Goal: Transaction & Acquisition: Purchase product/service

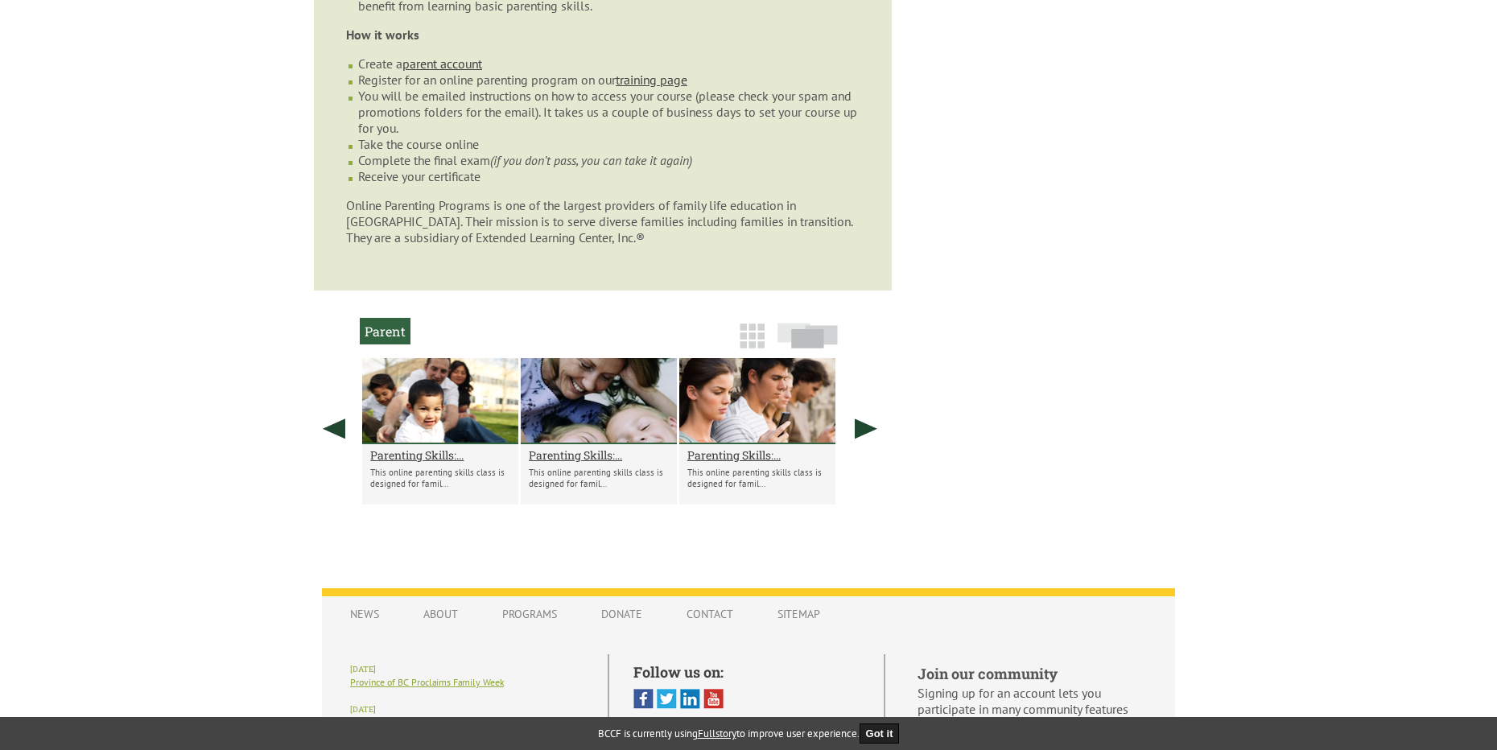
scroll to position [1223, 0]
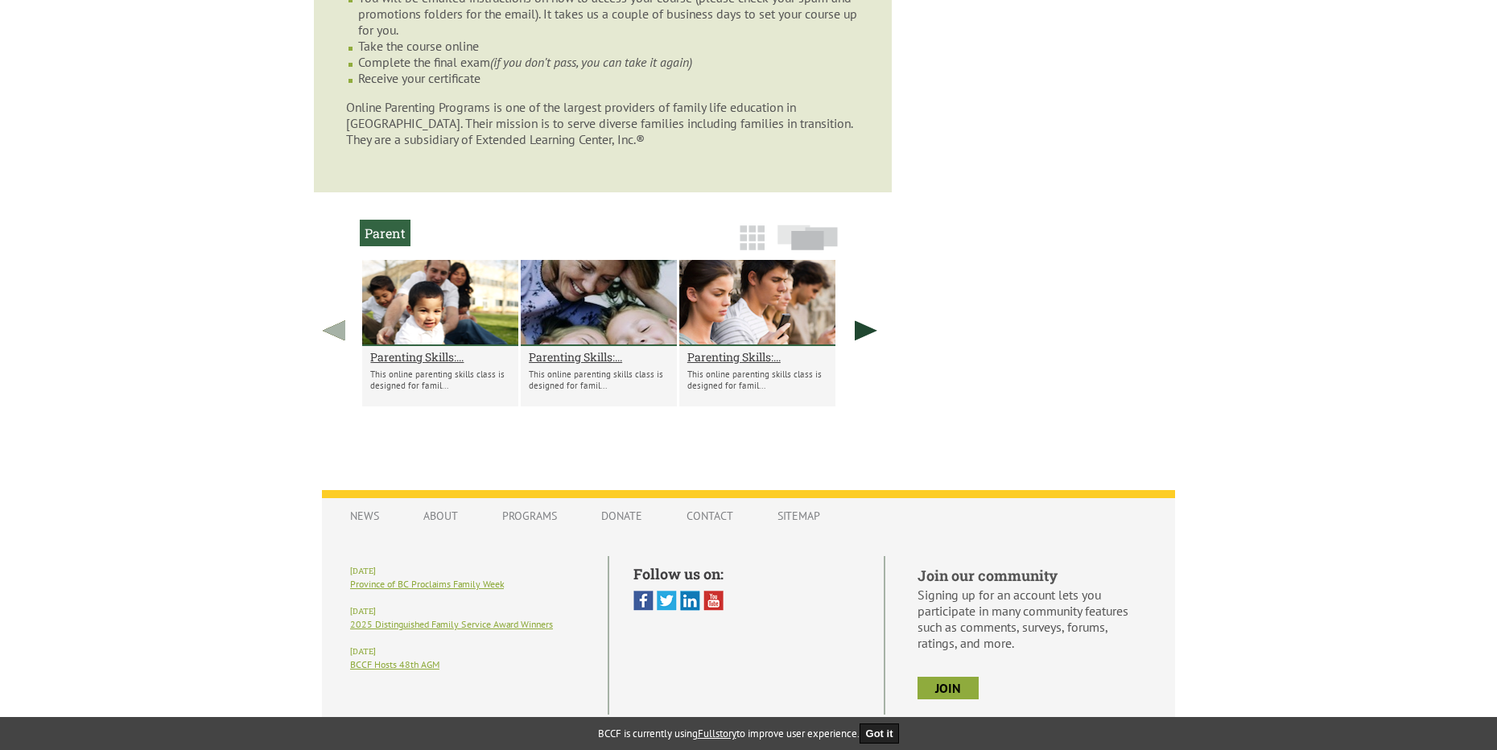
click at [340, 297] on link at bounding box center [334, 330] width 40 height 141
click at [807, 224] on img at bounding box center [807, 237] width 60 height 26
click at [865, 294] on link at bounding box center [866, 330] width 40 height 141
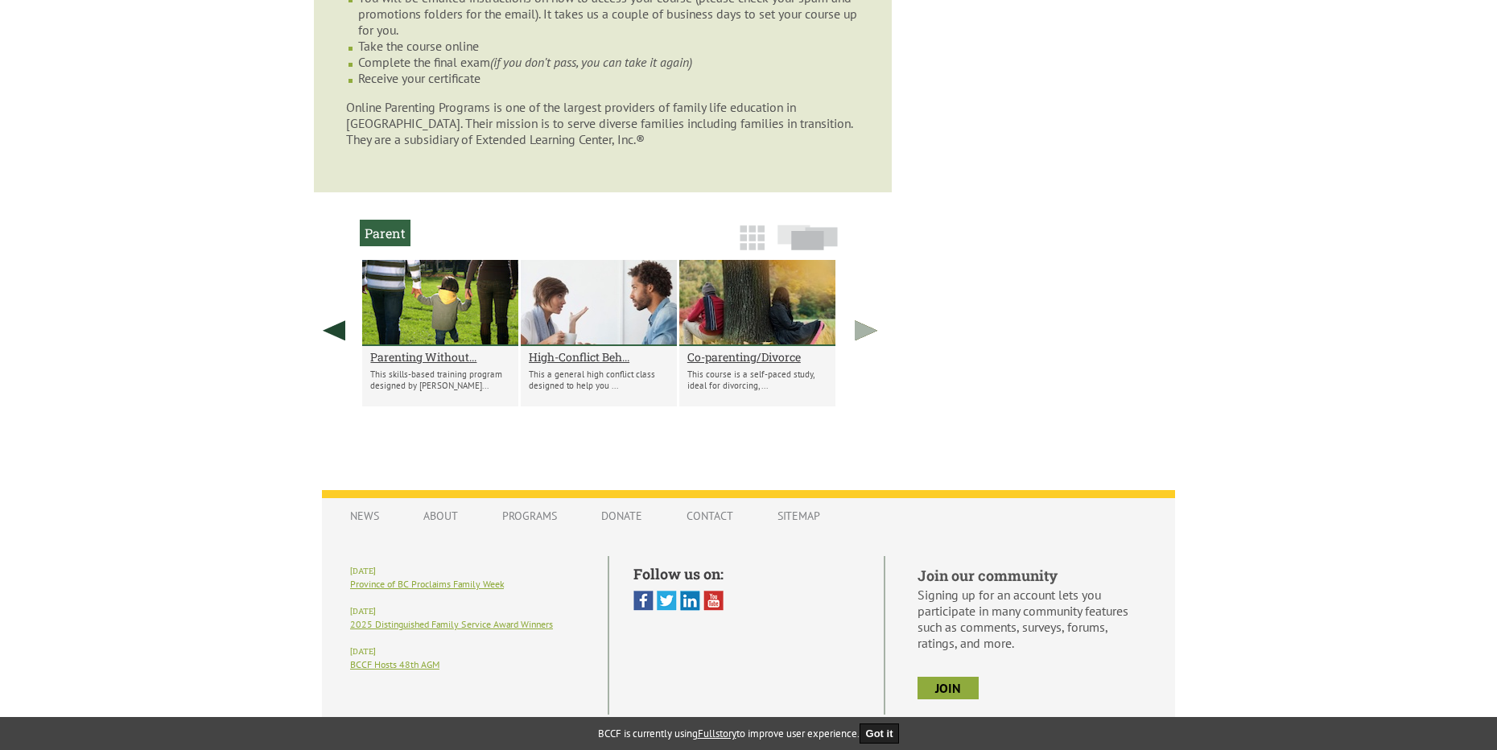
click at [866, 289] on link at bounding box center [866, 330] width 40 height 141
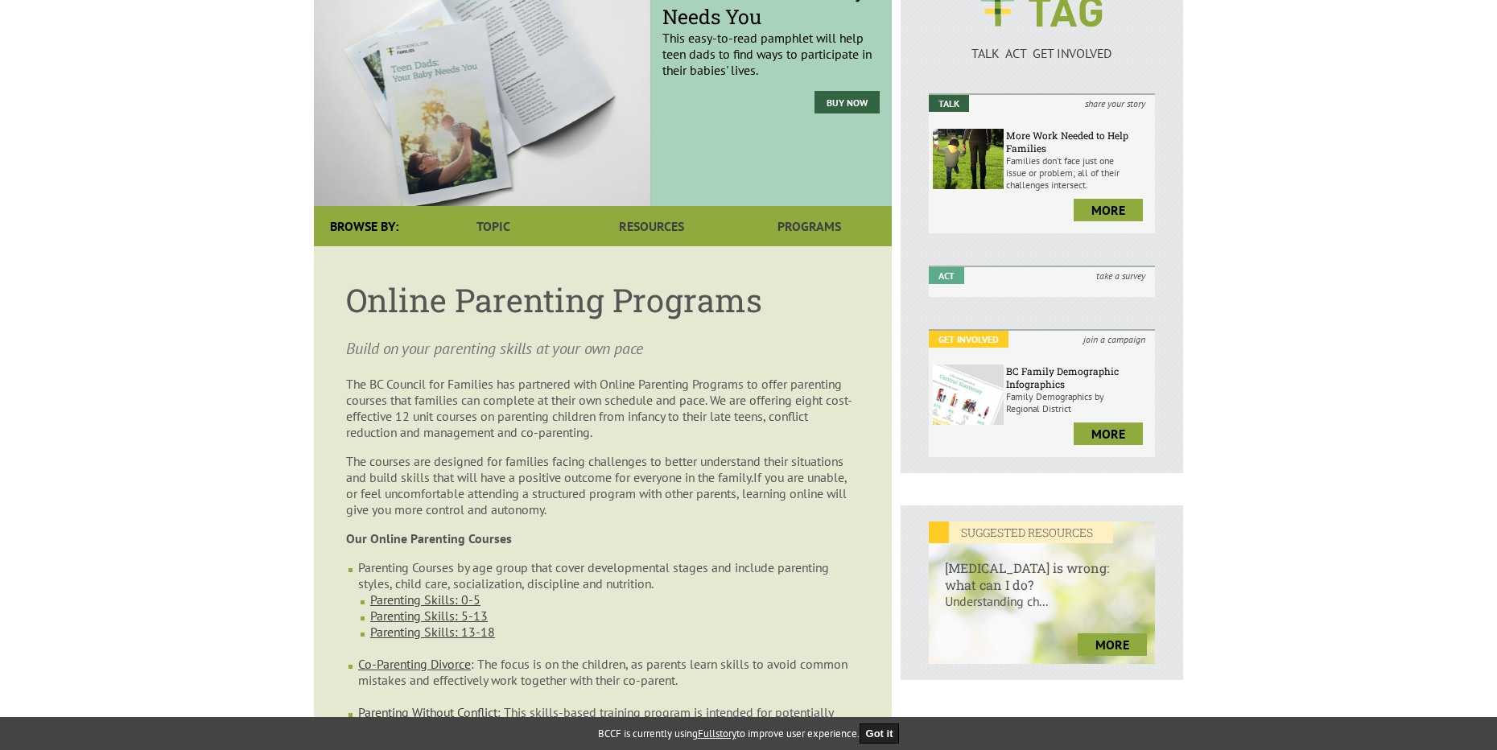
scroll to position [113, 0]
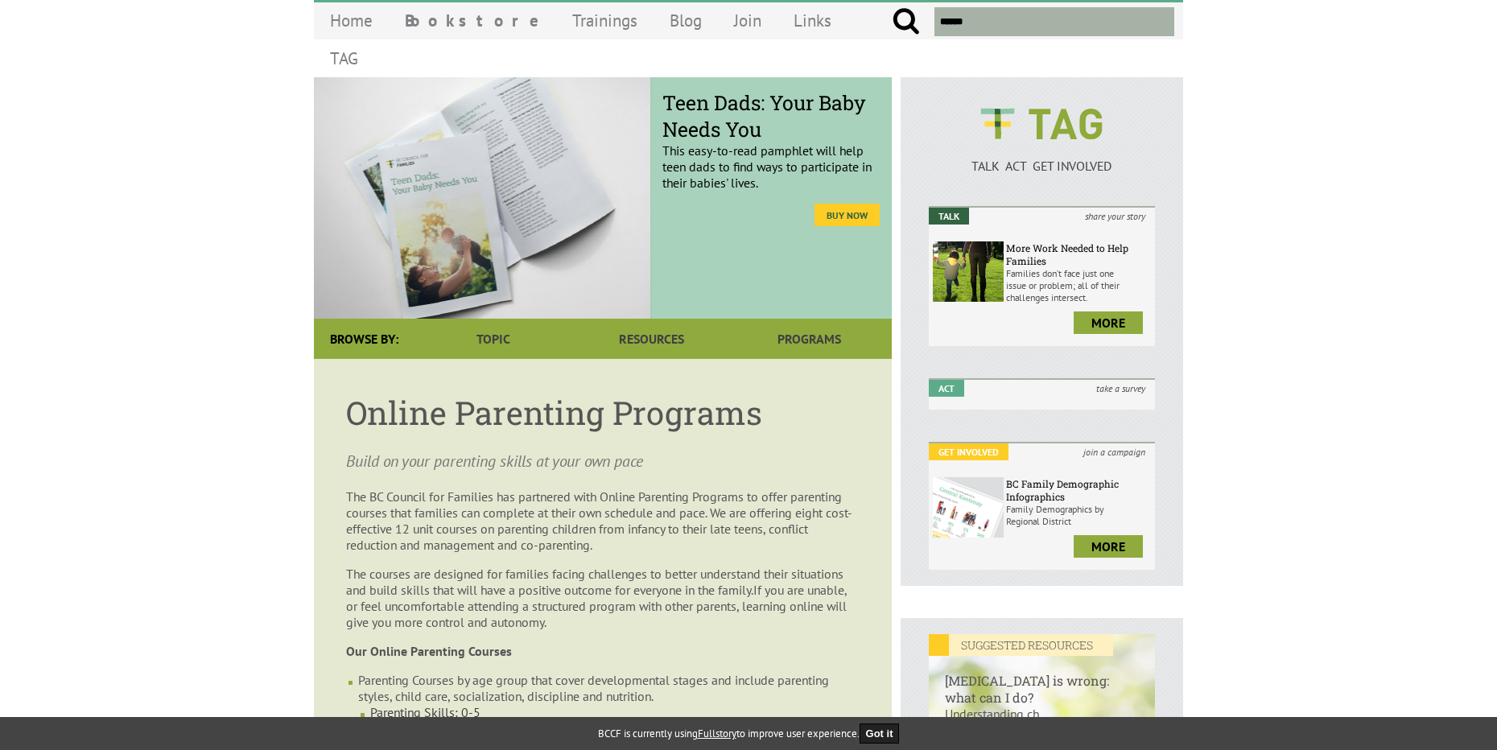
click at [846, 204] on link "Buy Now" at bounding box center [846, 215] width 65 height 23
click at [844, 204] on link "Buy Now" at bounding box center [846, 215] width 65 height 23
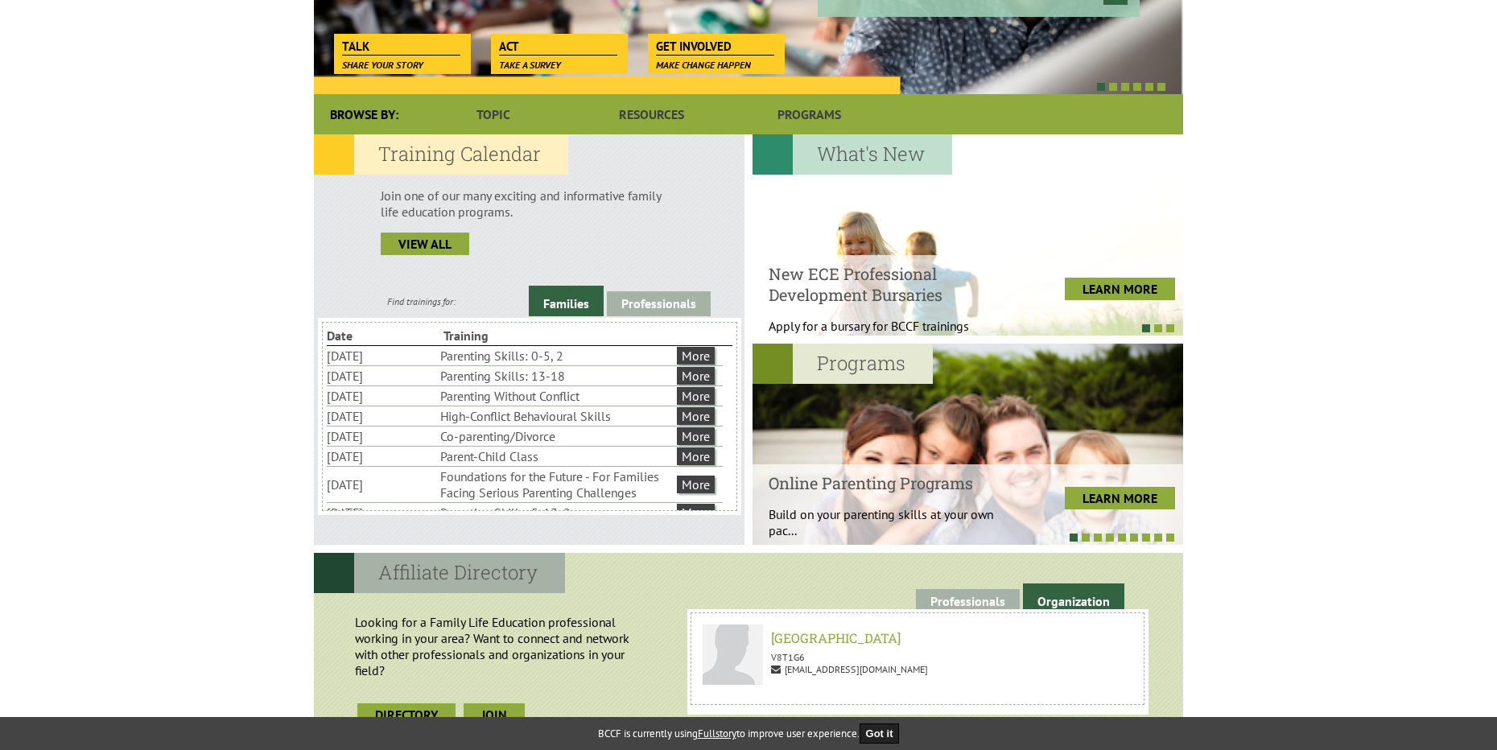
scroll to position [337, 0]
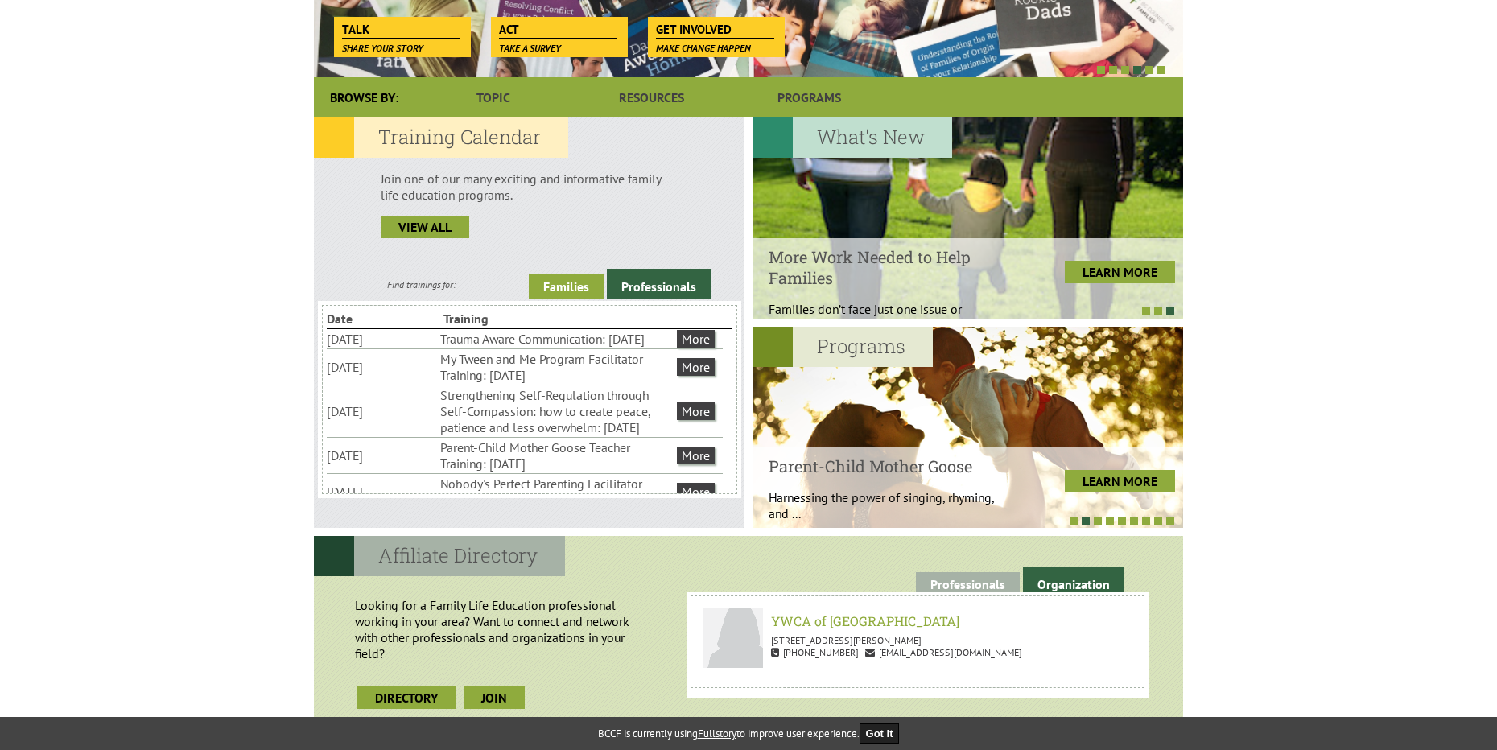
click at [544, 283] on link "Families" at bounding box center [566, 286] width 75 height 25
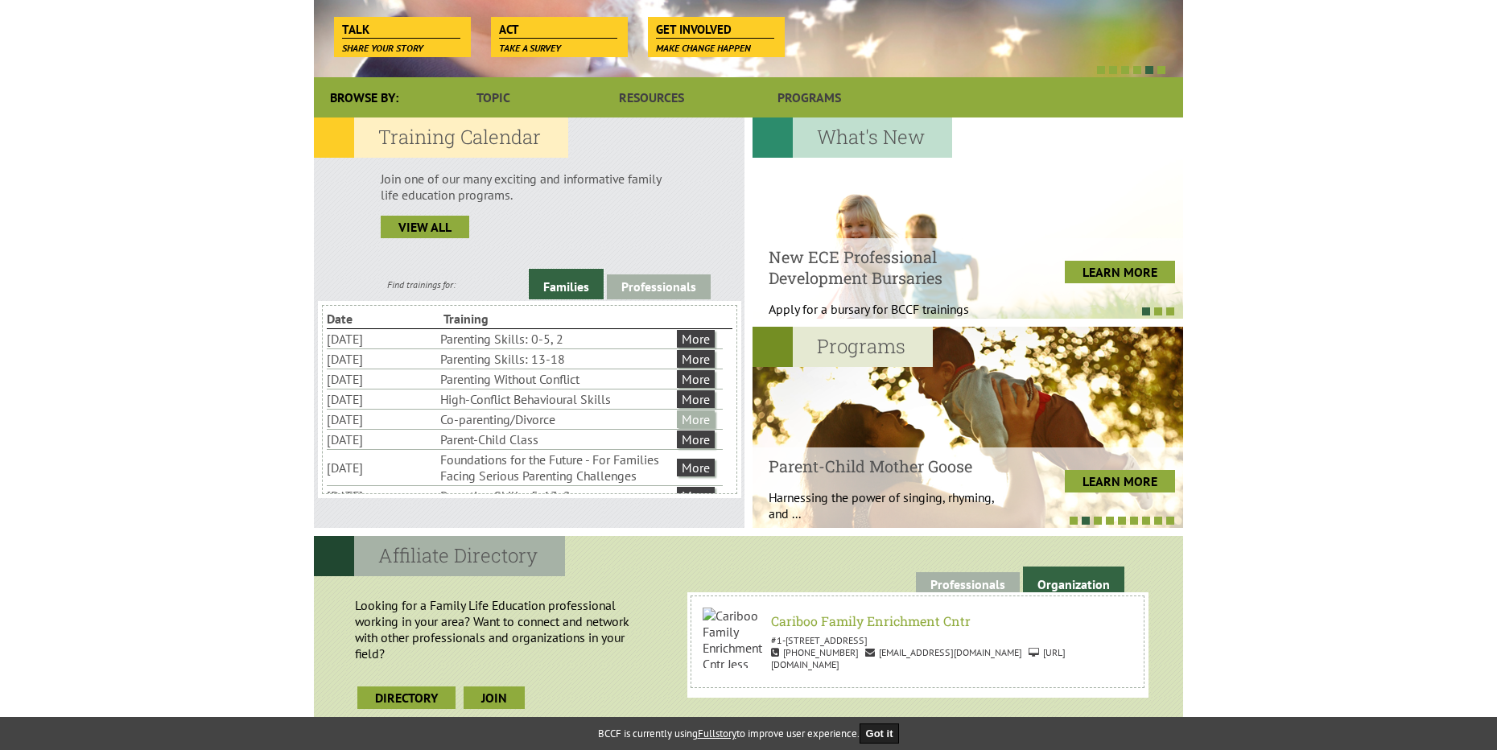
click at [686, 417] on link "More" at bounding box center [696, 419] width 38 height 18
